Goal: Transaction & Acquisition: Book appointment/travel/reservation

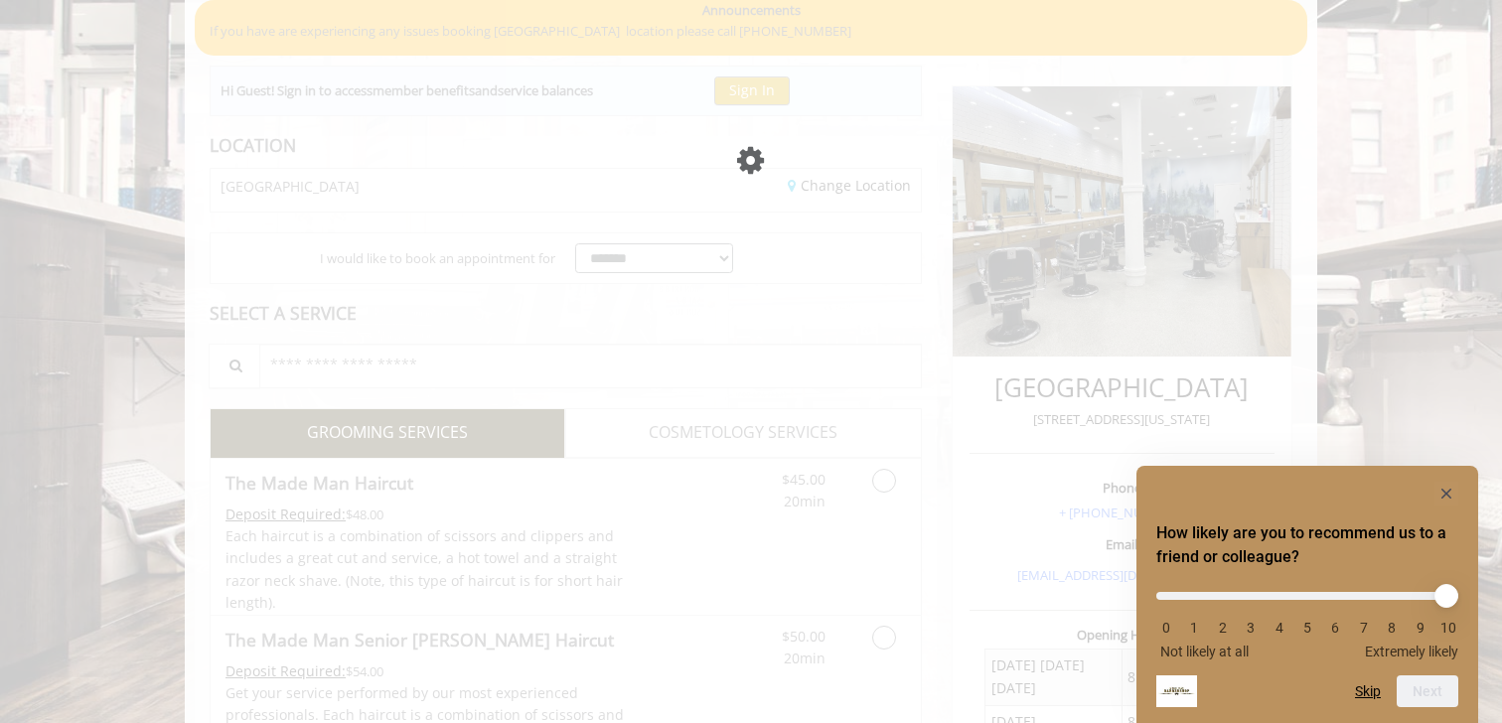
scroll to position [163, 0]
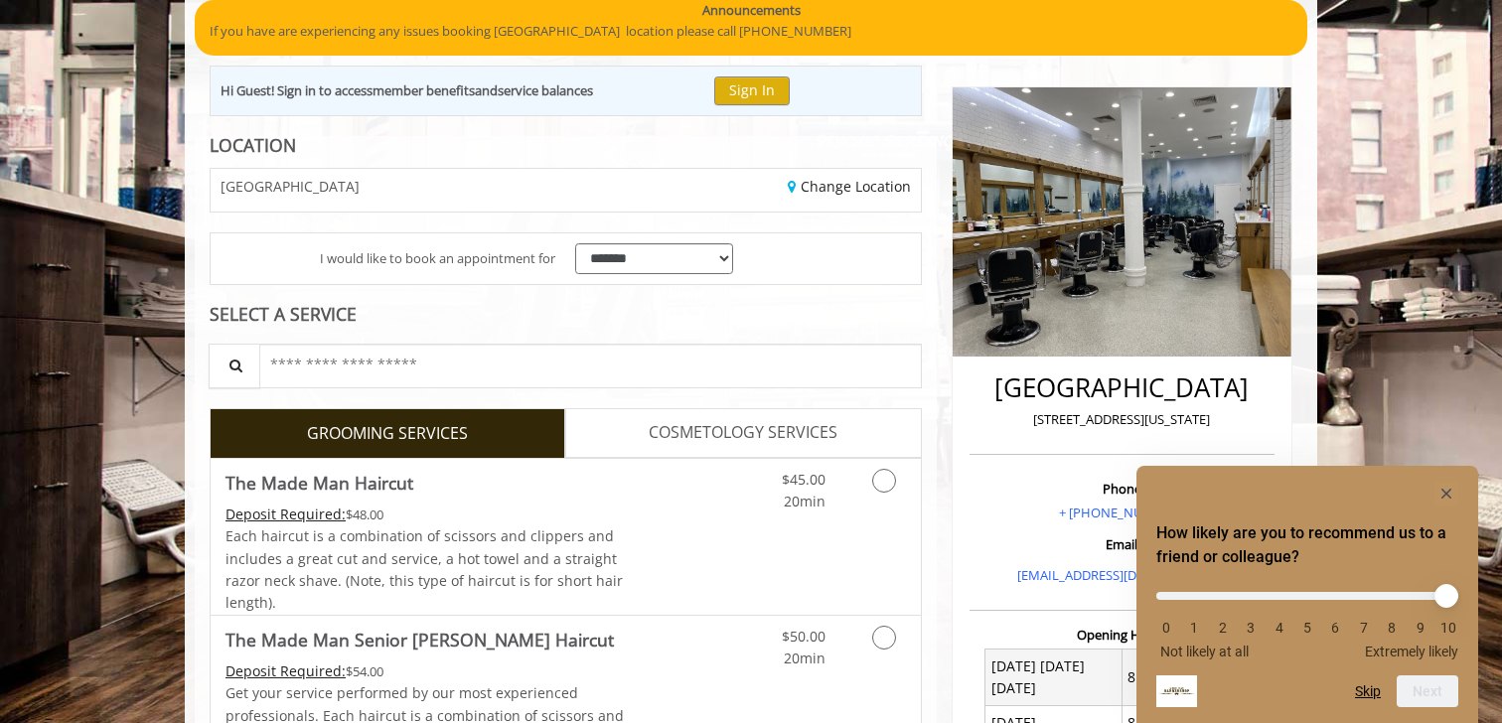
click at [1433, 494] on div at bounding box center [1307, 494] width 302 height 24
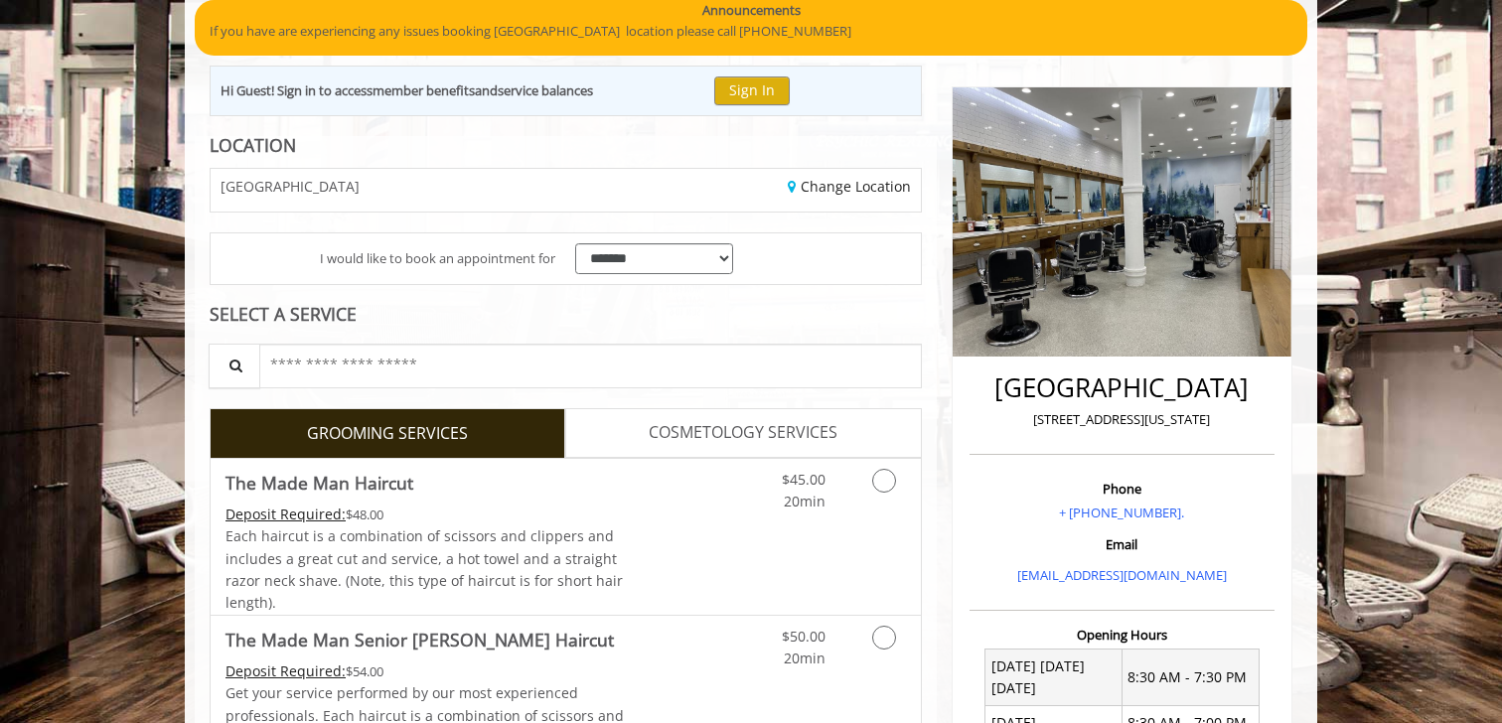
click at [701, 430] on span "COSMETOLOGY SERVICES" at bounding box center [743, 433] width 189 height 26
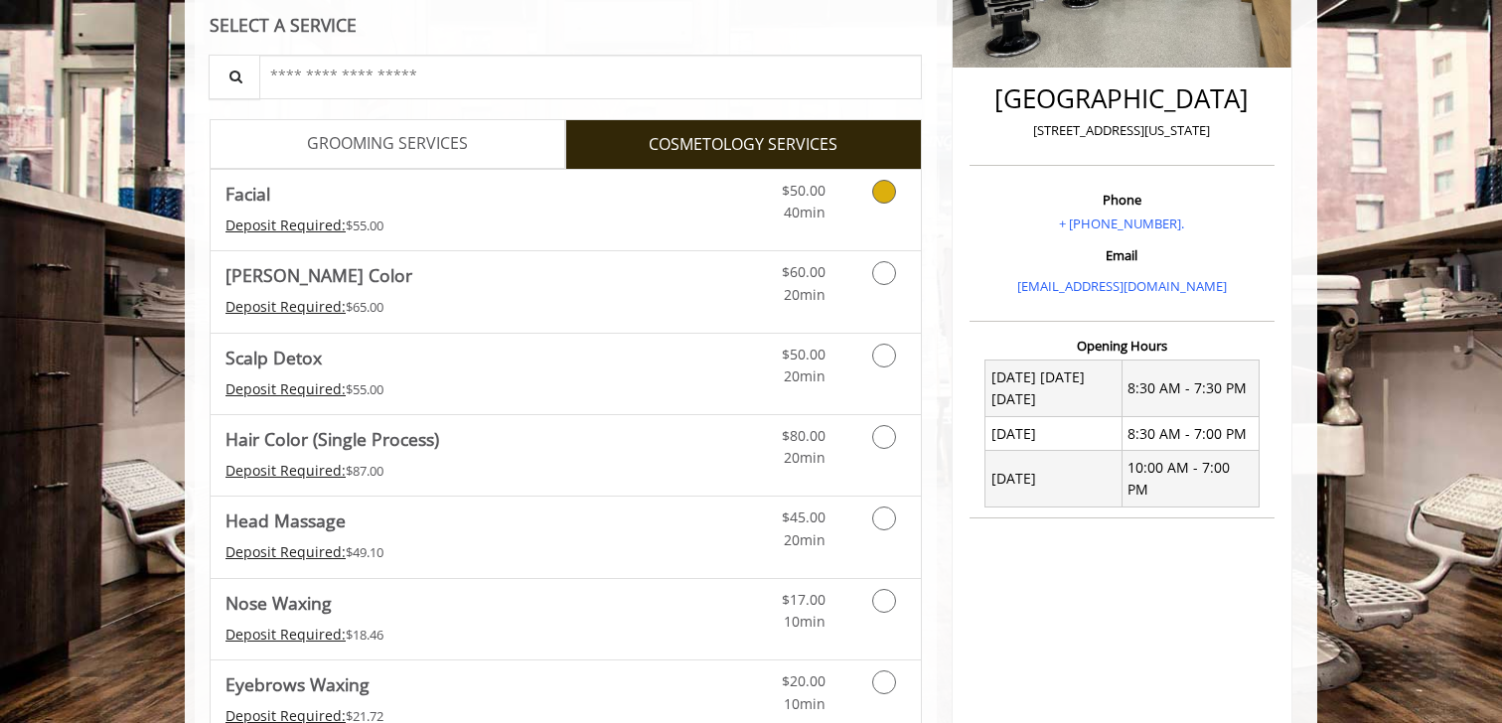
click at [375, 181] on span "Facial" at bounding box center [425, 194] width 399 height 28
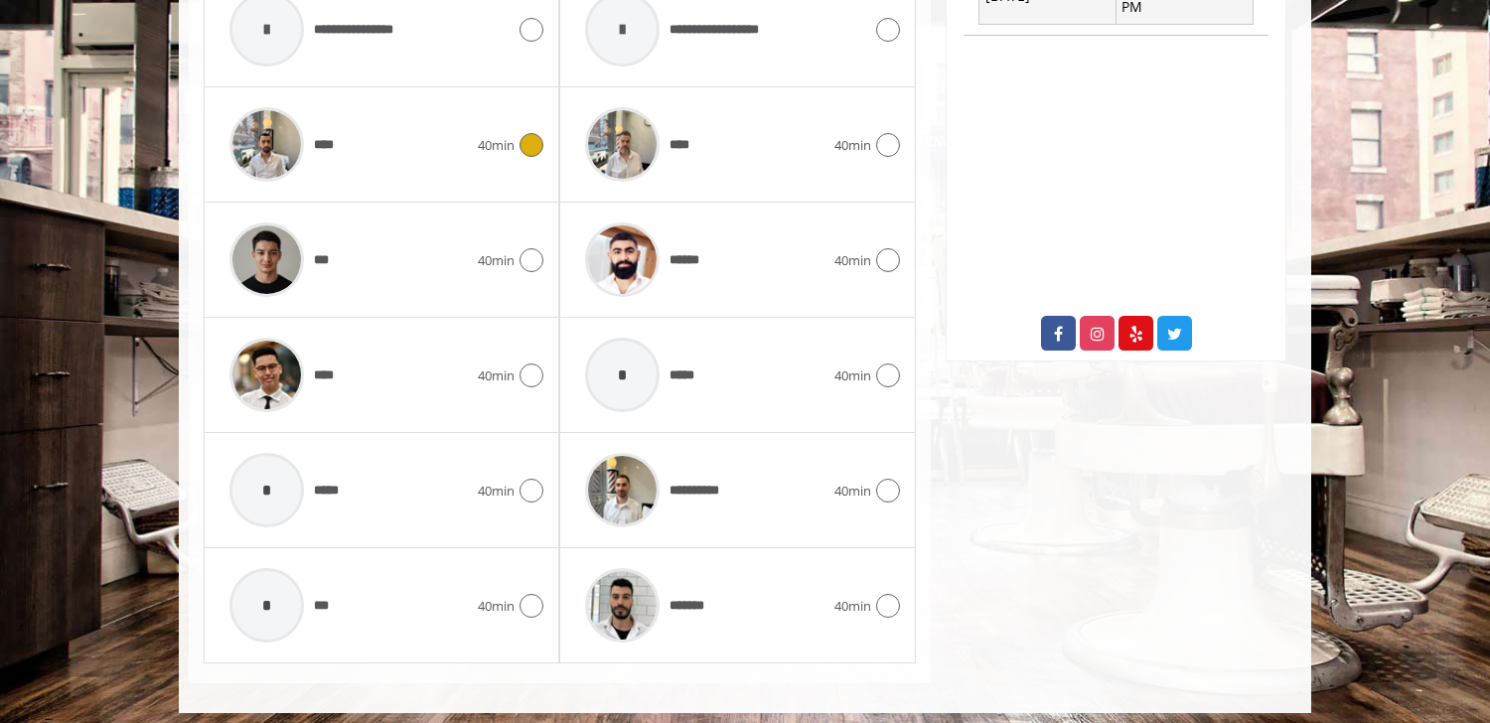
scroll to position [945, 0]
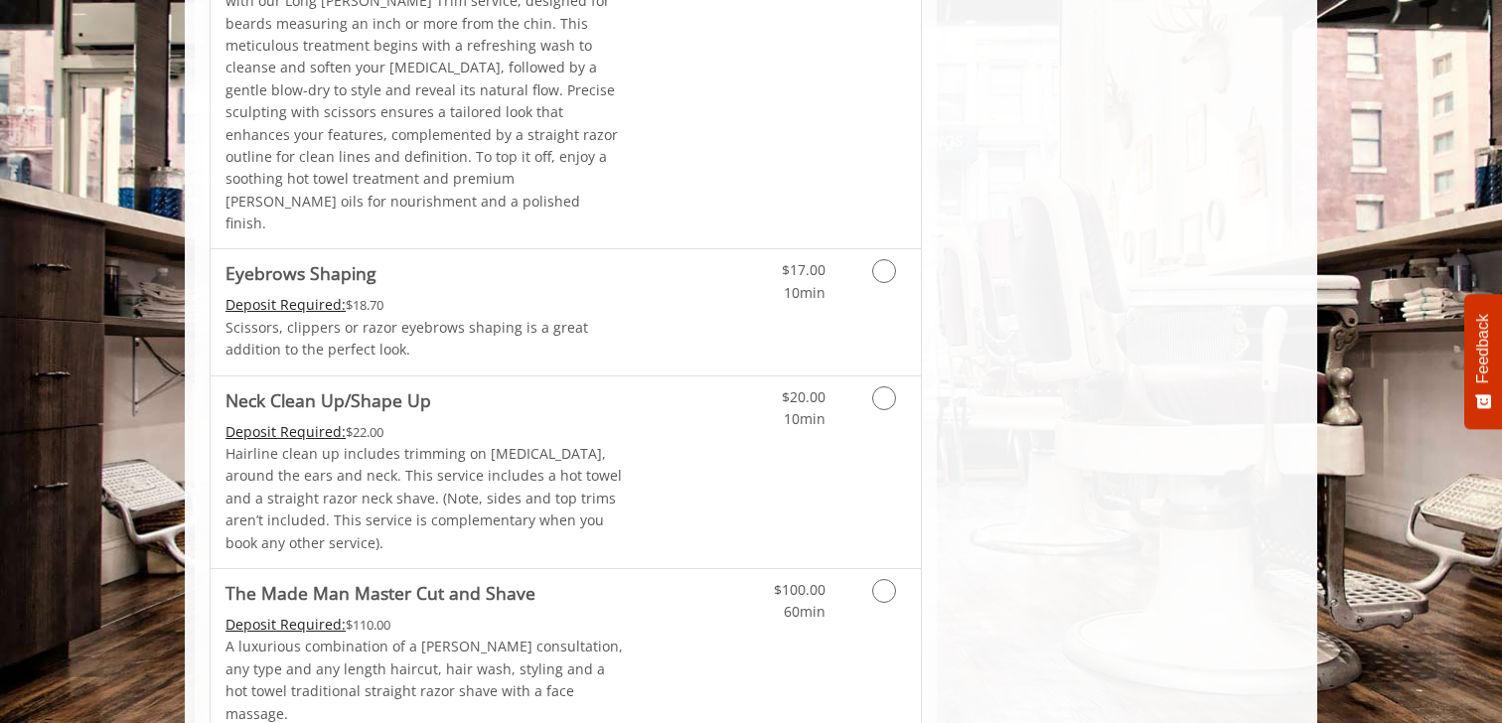
scroll to position [3128, 0]
